Goal: Task Accomplishment & Management: Manage account settings

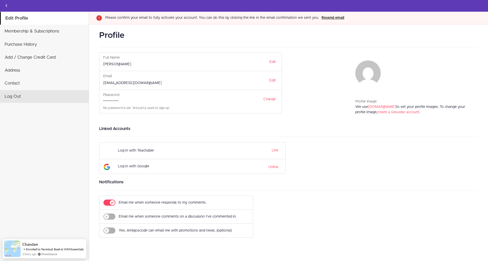
click at [65, 96] on link "Log Out" at bounding box center [44, 96] width 89 height 13
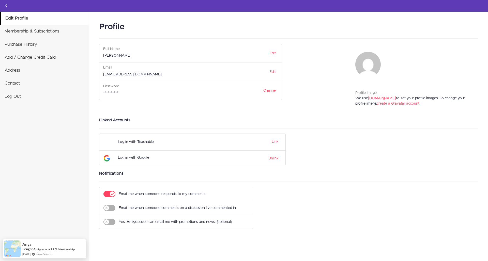
click at [4, 3] on icon "Back to courses" at bounding box center [6, 6] width 6 height 6
click at [275, 158] on link "Unlink" at bounding box center [274, 158] width 10 height 6
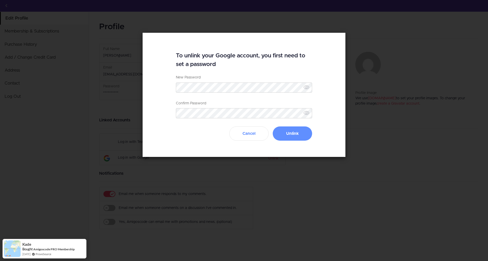
click at [252, 137] on button "Cancel" at bounding box center [248, 134] width 39 height 14
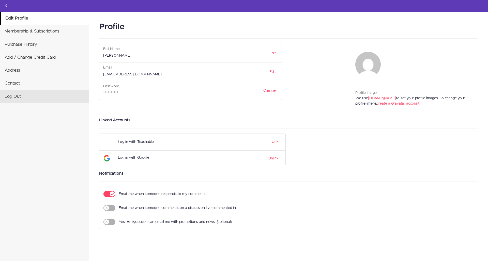
click at [43, 100] on link "Log Out" at bounding box center [44, 96] width 89 height 13
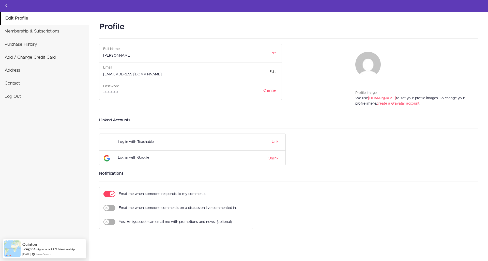
click at [274, 73] on link "Edit" at bounding box center [272, 72] width 13 height 9
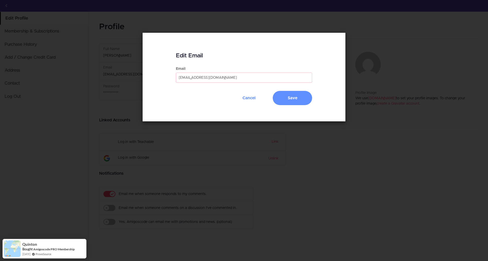
drag, startPoint x: 199, startPoint y: 78, endPoint x: 164, endPoint y: 79, distance: 35.4
click at [164, 79] on div "Edit Email Email mwizalaura12@gmail.com Cancel Save" at bounding box center [244, 77] width 169 height 89
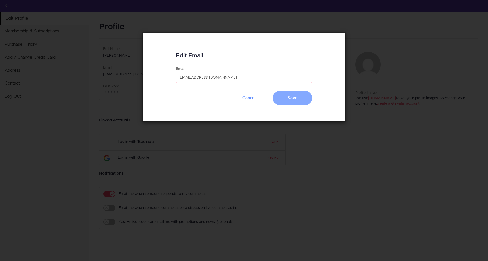
type input "lauramwiza9@gmail.com"
click at [299, 94] on button "Save" at bounding box center [292, 98] width 39 height 14
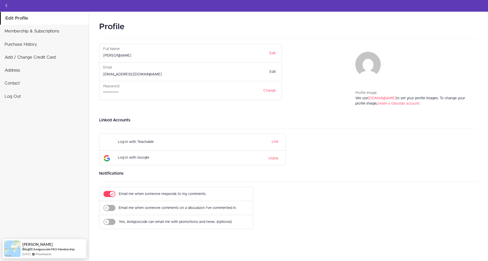
click at [274, 69] on link "Edit" at bounding box center [272, 72] width 13 height 9
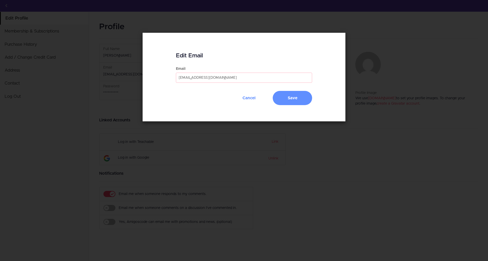
drag, startPoint x: 197, startPoint y: 78, endPoint x: 160, endPoint y: 74, distance: 37.0
click at [160, 74] on div "Edit Email Email mwizalaura12@gmail.com Cancel Save" at bounding box center [244, 77] width 169 height 89
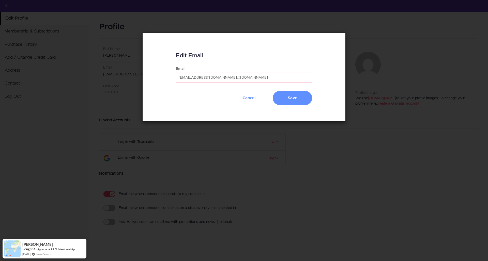
click at [292, 98] on button "Save" at bounding box center [292, 98] width 39 height 14
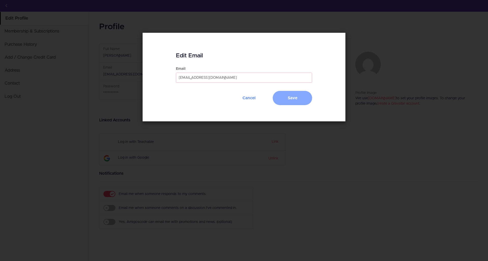
type input "lauramwiza9@gmail.com"
click at [283, 98] on button "Save" at bounding box center [292, 98] width 39 height 14
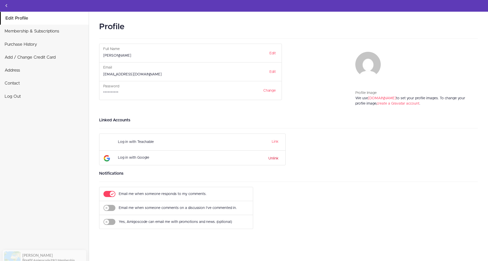
click at [272, 159] on link "Unlink" at bounding box center [274, 158] width 10 height 6
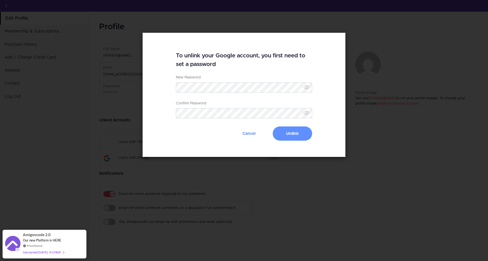
click at [307, 90] on icon at bounding box center [306, 87] width 6 height 6
click at [309, 119] on div "New Password Password must be at least 6 characters Confirm Password Password c…" at bounding box center [244, 101] width 137 height 52
click at [305, 111] on icon at bounding box center [306, 113] width 6 height 6
click at [294, 129] on button "Unlink" at bounding box center [292, 134] width 39 height 14
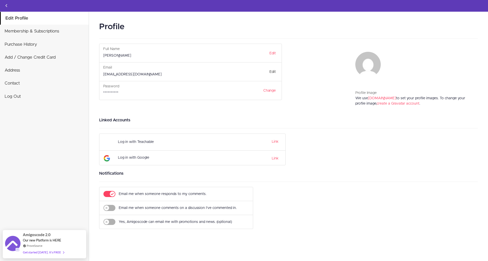
click at [273, 73] on link "Edit" at bounding box center [272, 72] width 13 height 9
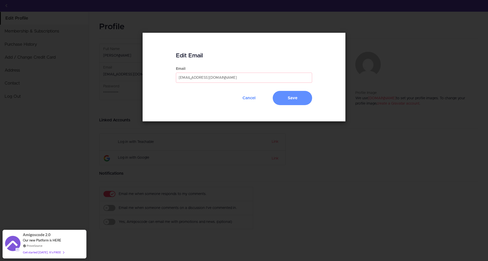
click at [197, 77] on input "[EMAIL_ADDRESS][DOMAIN_NAME]" at bounding box center [244, 78] width 137 height 10
drag, startPoint x: 197, startPoint y: 77, endPoint x: 172, endPoint y: 78, distance: 24.9
click at [172, 78] on div "Edit Email Email mwizalaura12@gmail.com Cancel Save" at bounding box center [244, 77] width 169 height 89
type input "lauramwiza12@gmail.com"
click at [292, 98] on button "Save" at bounding box center [292, 98] width 39 height 14
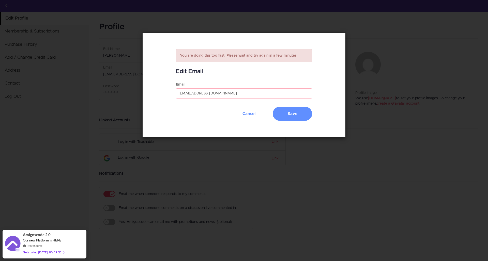
drag, startPoint x: 232, startPoint y: 94, endPoint x: 168, endPoint y: 78, distance: 66.1
click at [168, 78] on div "You are doing this too fast. Please wait and try again in a few minutes Edit Em…" at bounding box center [244, 85] width 169 height 105
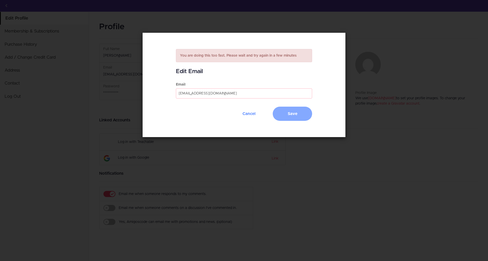
type input "lauramwiza9@gmail.com"
click at [292, 110] on button "Save" at bounding box center [292, 114] width 39 height 14
click at [253, 116] on button "Cancel" at bounding box center [248, 114] width 39 height 14
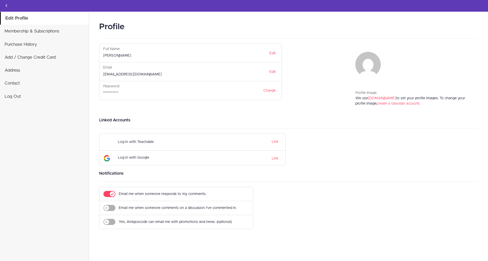
click at [32, 19] on link "Edit Profile" at bounding box center [45, 18] width 88 height 13
